Goal: Task Accomplishment & Management: Manage account settings

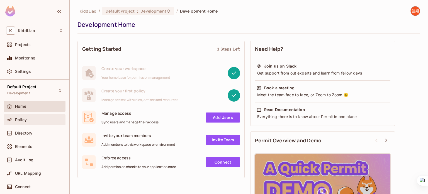
click at [31, 122] on div "Policy" at bounding box center [34, 119] width 57 height 7
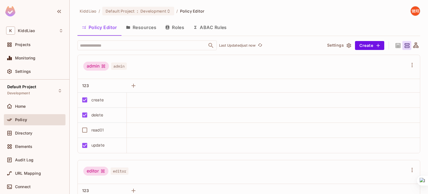
click at [101, 101] on div "create" at bounding box center [97, 100] width 12 height 6
click at [107, 94] on div "create" at bounding box center [100, 100] width 43 height 12
click at [104, 100] on div "create" at bounding box center [100, 100] width 43 height 12
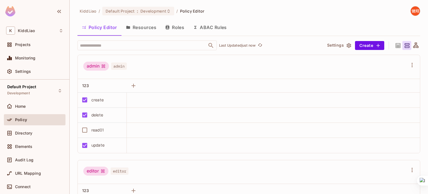
click at [100, 100] on div "create" at bounding box center [97, 100] width 12 height 6
click at [133, 87] on icon "button" at bounding box center [134, 86] width 4 height 4
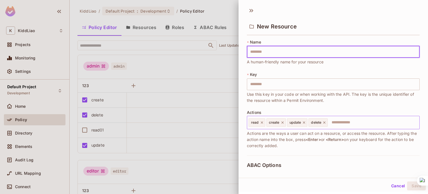
click at [343, 123] on input "text" at bounding box center [372, 122] width 89 height 11
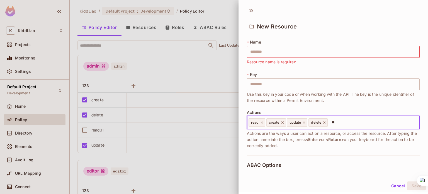
type input "***"
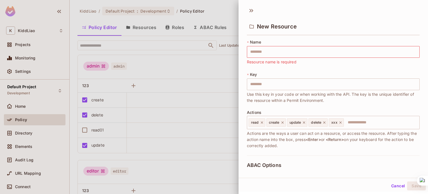
scroll to position [113, 0]
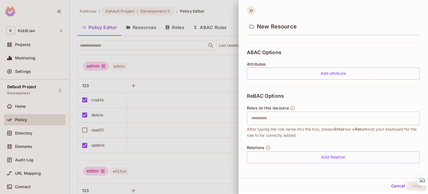
click at [249, 10] on icon at bounding box center [251, 10] width 9 height 9
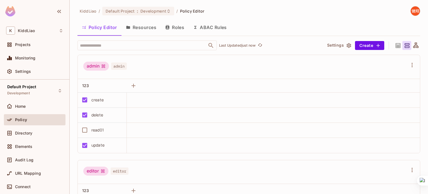
click at [177, 26] on button "Roles" at bounding box center [175, 27] width 28 height 14
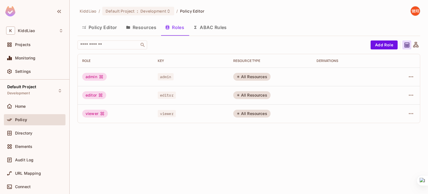
click at [144, 28] on button "Resources" at bounding box center [141, 27] width 39 height 14
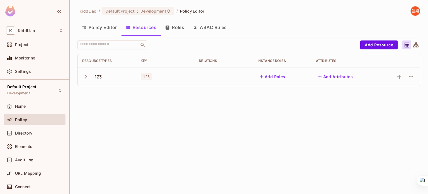
click at [84, 75] on icon "button" at bounding box center [86, 77] width 8 height 8
click at [369, 50] on div "​ Add Resource Resource Types Key Relations Instance roles Attributes 123 123 A…" at bounding box center [248, 99] width 343 height 119
click at [370, 44] on button "Add Resource" at bounding box center [378, 44] width 37 height 9
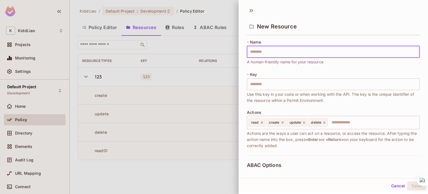
click at [263, 55] on input "text" at bounding box center [333, 52] width 173 height 12
type input "*"
type input "**"
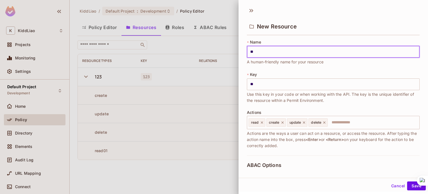
type input "*"
type input "**"
type input "***"
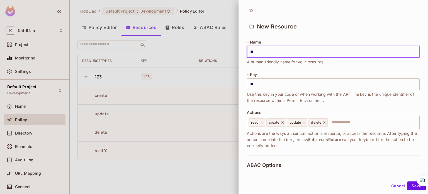
type input "***"
type input "****"
type input "*****"
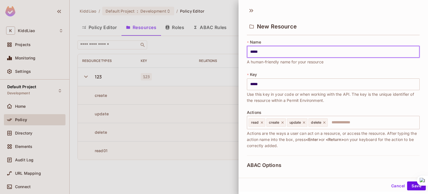
type input "******"
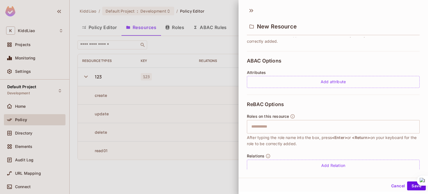
scroll to position [113, 0]
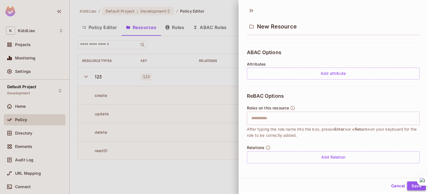
click at [407, 183] on button "Save" at bounding box center [416, 185] width 19 height 9
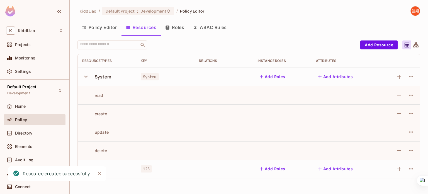
click at [84, 79] on icon "button" at bounding box center [86, 77] width 8 height 8
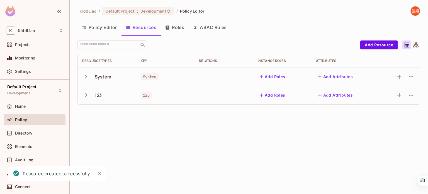
click at [84, 79] on icon "button" at bounding box center [86, 77] width 8 height 8
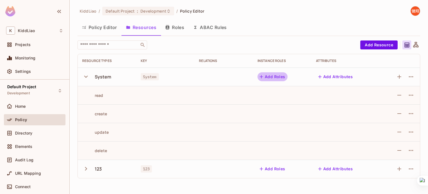
click at [280, 77] on button "Add Roles" at bounding box center [273, 76] width 30 height 9
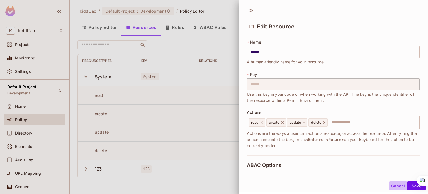
click at [393, 185] on button "Cancel" at bounding box center [398, 185] width 18 height 9
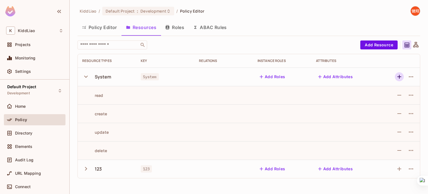
click at [401, 76] on icon "button" at bounding box center [400, 77] width 4 height 4
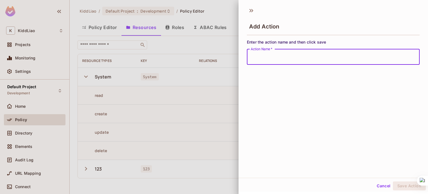
click at [217, 67] on div at bounding box center [214, 97] width 428 height 194
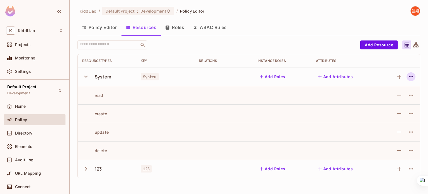
click at [408, 79] on icon "button" at bounding box center [411, 76] width 7 height 7
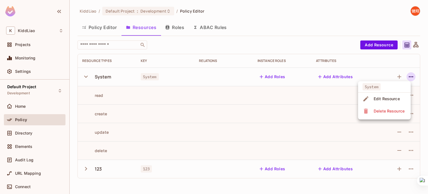
click at [352, 68] on div at bounding box center [214, 97] width 428 height 194
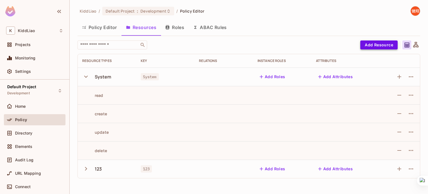
click at [366, 45] on button "Add Resource" at bounding box center [378, 44] width 37 height 9
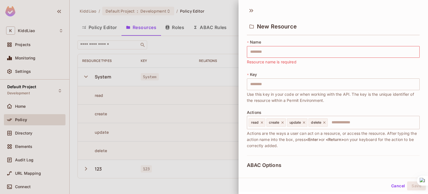
click at [224, 37] on div at bounding box center [214, 97] width 428 height 194
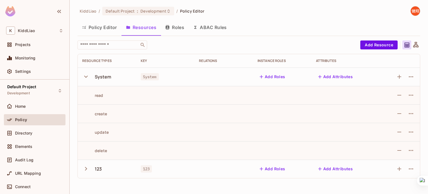
click at [171, 28] on button "Roles" at bounding box center [175, 27] width 28 height 14
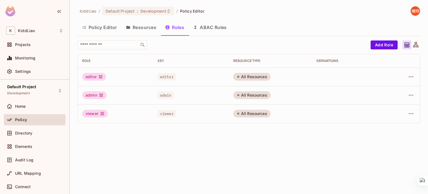
click at [109, 31] on button "Policy Editor" at bounding box center [99, 27] width 44 height 14
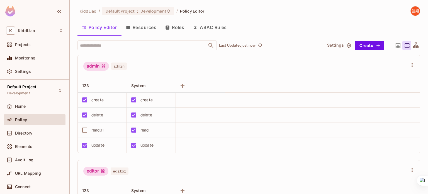
click at [222, 71] on div "admin admin" at bounding box center [245, 67] width 324 height 11
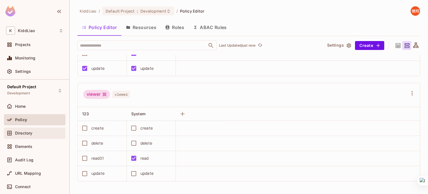
click at [23, 134] on span "Directory" at bounding box center [23, 133] width 17 height 4
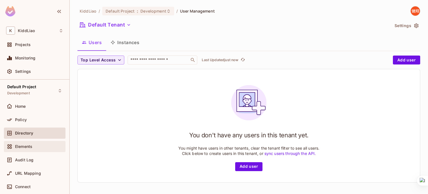
click at [23, 144] on span "Elements" at bounding box center [23, 146] width 17 height 4
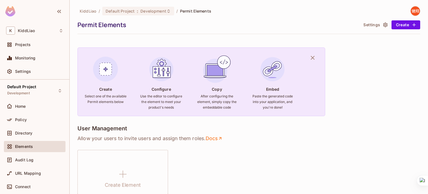
scroll to position [11, 0]
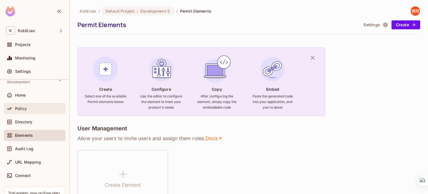
click at [31, 112] on div "Policy" at bounding box center [35, 108] width 62 height 11
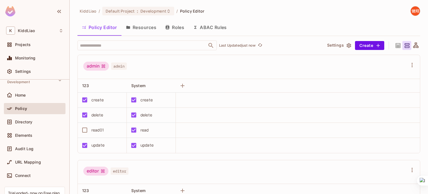
click at [415, 46] on div at bounding box center [415, 45] width 9 height 9
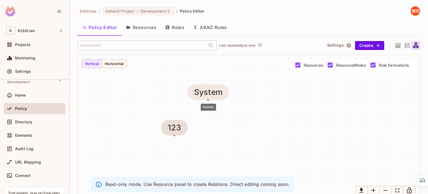
drag, startPoint x: 316, startPoint y: 130, endPoint x: 206, endPoint y: 95, distance: 115.2
click at [206, 95] on div "System" at bounding box center [208, 92] width 28 height 9
drag, startPoint x: 175, startPoint y: 136, endPoint x: 211, endPoint y: 101, distance: 50.1
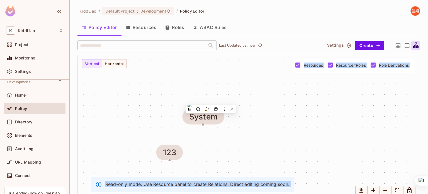
drag, startPoint x: 209, startPoint y: 101, endPoint x: 203, endPoint y: 122, distance: 21.8
click at [203, 122] on div "System 123" at bounding box center [249, 127] width 342 height 145
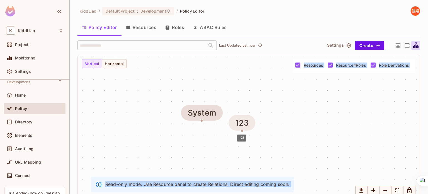
drag, startPoint x: 172, startPoint y: 147, endPoint x: 246, endPoint y: 121, distance: 79.0
click at [246, 121] on div "123" at bounding box center [243, 122] width 14 height 9
click at [207, 147] on div "System 123" at bounding box center [249, 127] width 342 height 145
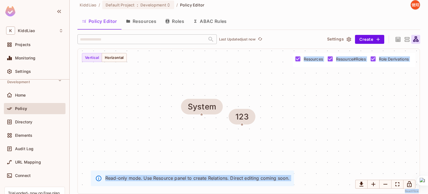
click at [284, 141] on div "System 123" at bounding box center [249, 121] width 342 height 145
click at [202, 115] on div "System 123" at bounding box center [249, 121] width 342 height 145
